Goal: Task Accomplishment & Management: Manage account settings

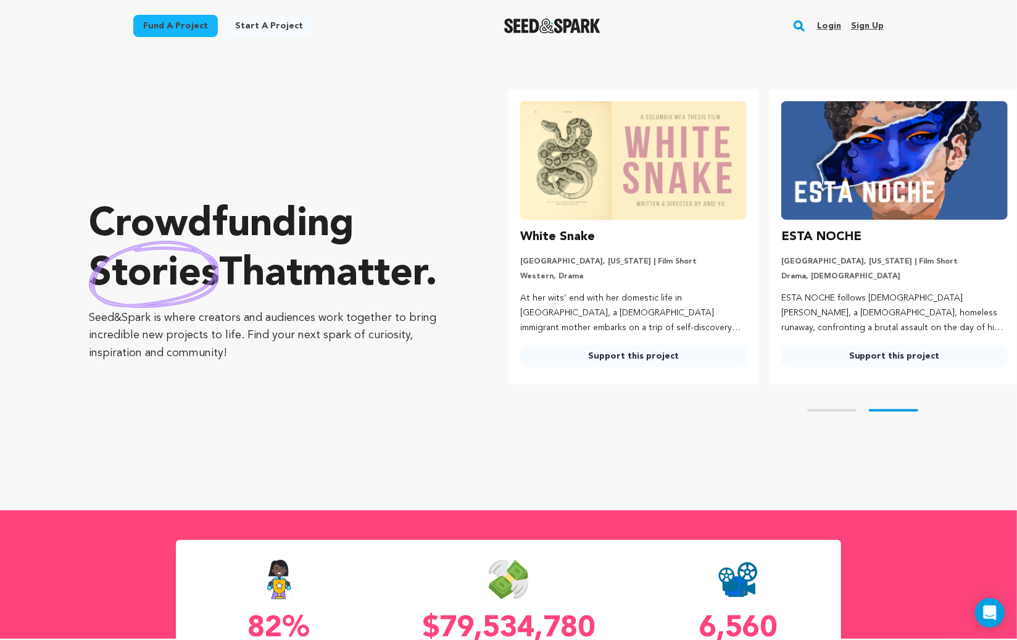
click at [831, 22] on link "Login" at bounding box center [829, 26] width 24 height 20
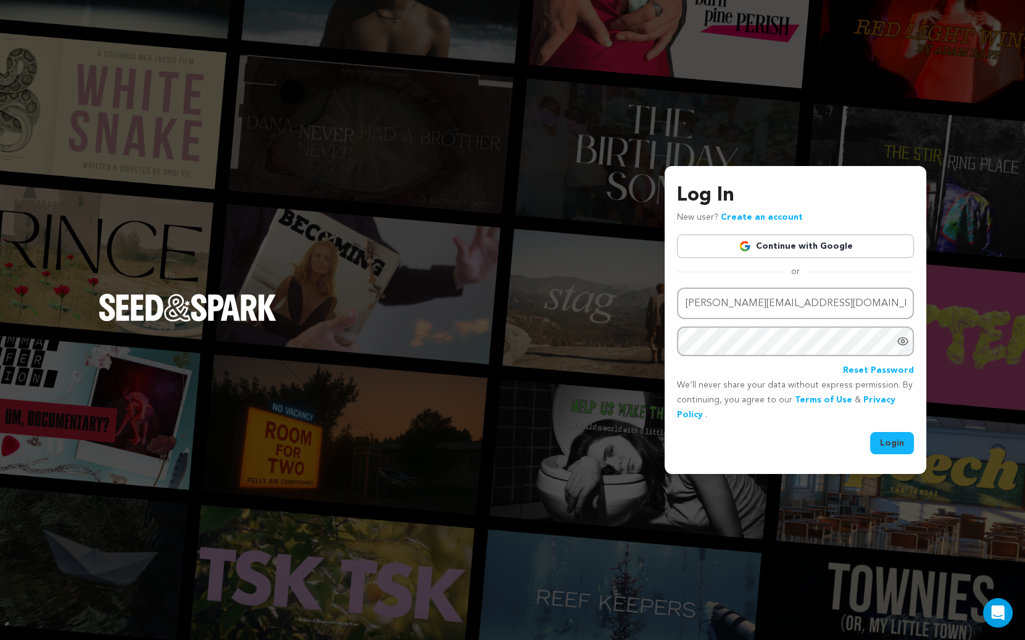
click at [894, 445] on button "Login" at bounding box center [892, 443] width 44 height 22
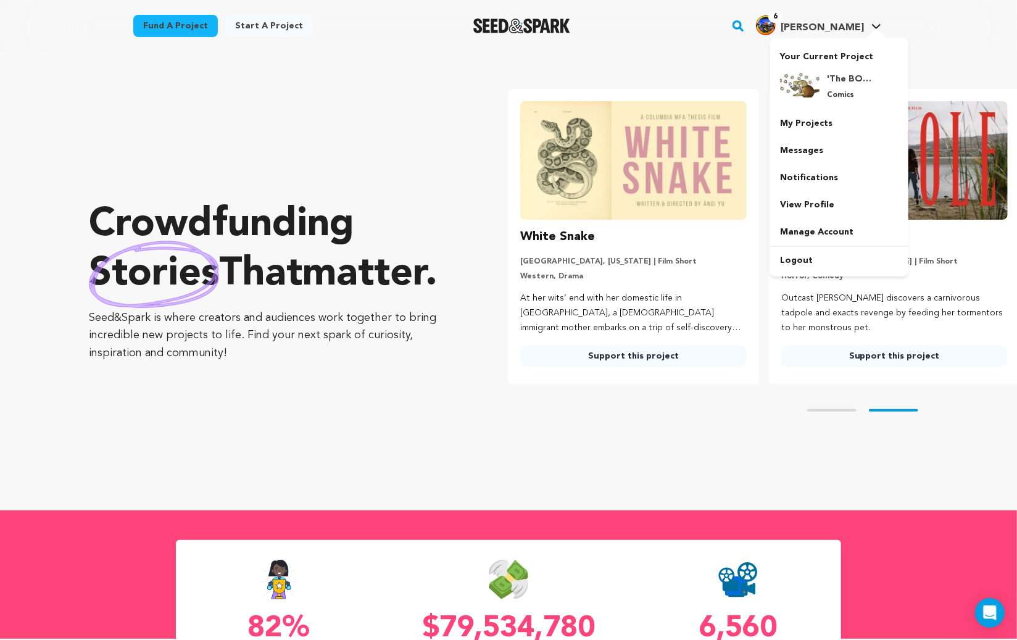
scroll to position [0, 261]
click at [840, 85] on h4 "'The BOOK OF 12 ~ A Memoir of Past Lives'." at bounding box center [849, 79] width 44 height 12
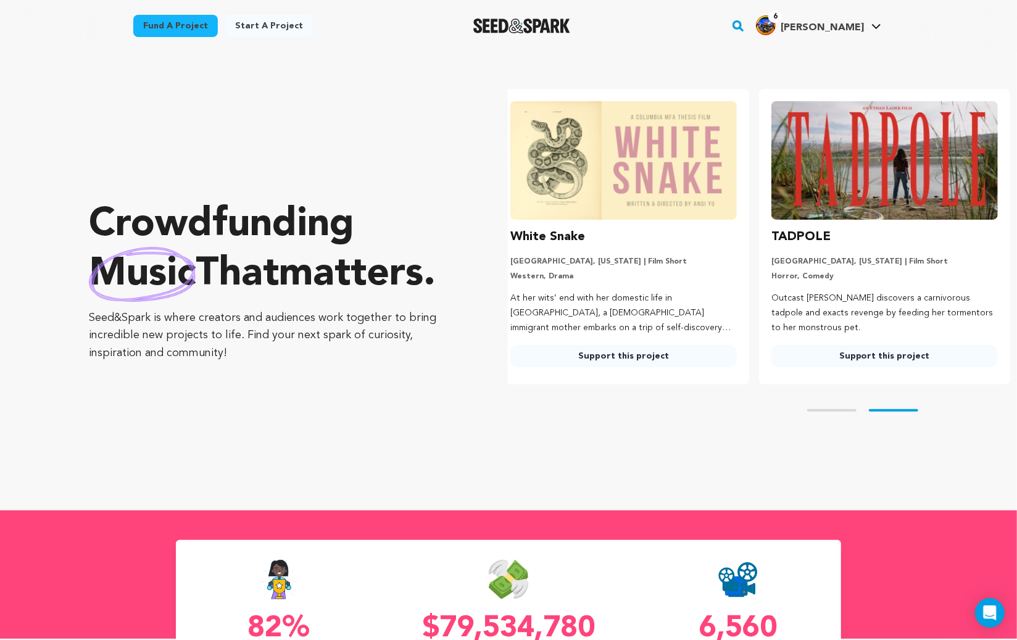
scroll to position [0, 271]
